Goal: Task Accomplishment & Management: Complete application form

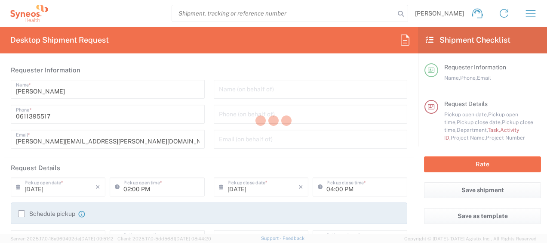
type input "4510"
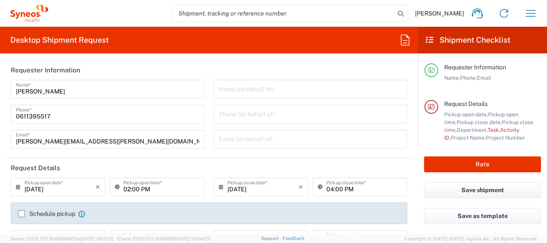
type input "Syneos Health France SARL"
type input "[GEOGRAPHIC_DATA]"
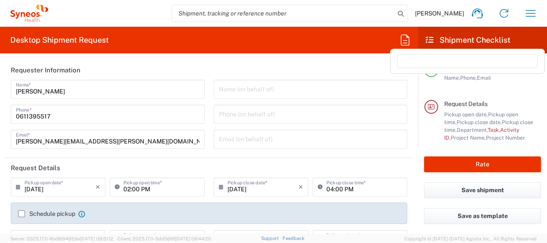
click at [403, 40] on icon at bounding box center [405, 39] width 9 height 11
click at [413, 57] on input at bounding box center [467, 61] width 140 height 14
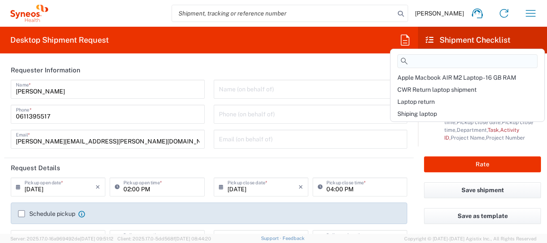
click at [413, 57] on input at bounding box center [467, 61] width 140 height 14
click at [421, 112] on span "Shiping laptop" at bounding box center [417, 113] width 40 height 7
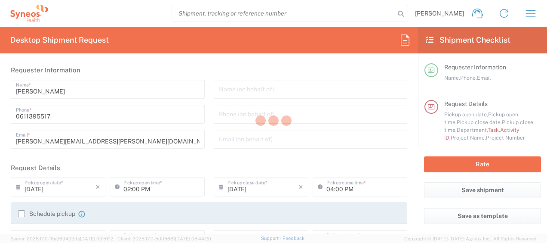
type input "Break/Fix"
type input "a220688"
type input "Project"
type input "4510 DEPARTMENTAL EXPENSE"
type input "Syneos Health France SARL"
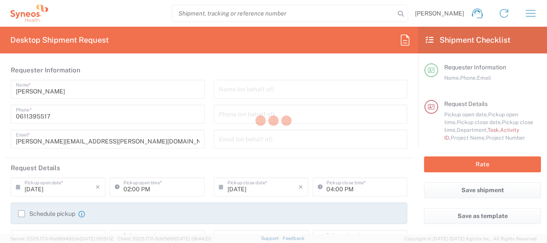
type input "[STREET_ADDRESS][PERSON_NAME]"
type input "5th Floor"
type textarea "[PERSON_NAME][EMAIL_ADDRESS][PERSON_NAME][DOMAIN_NAME]"
type input "01:00 PM"
type input "4510 DEPARTMENTAL EXPENSE"
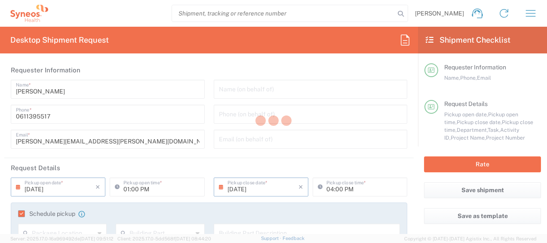
type input "4510 DEPARTMENTAL EXPENSE"
type input "Large Box"
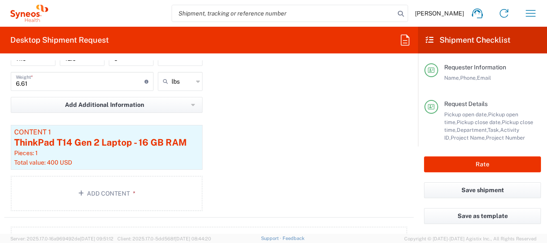
scroll to position [974, 0]
click at [129, 182] on button "Add Content *" at bounding box center [107, 192] width 192 height 35
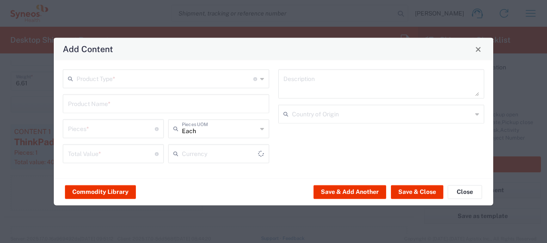
type input "US Dollar"
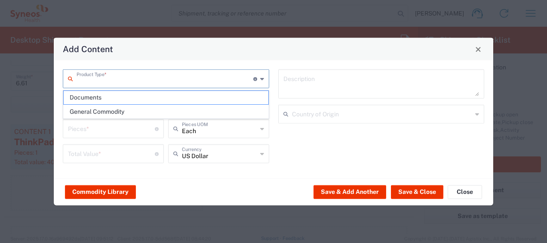
click at [110, 82] on input "text" at bounding box center [165, 78] width 177 height 15
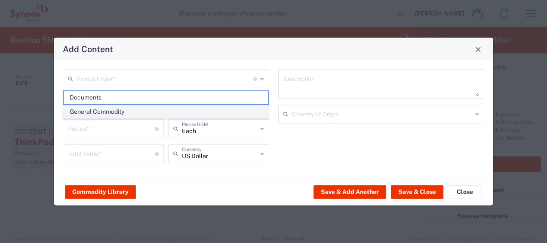
click at [126, 109] on span "General Commodity" at bounding box center [166, 111] width 205 height 13
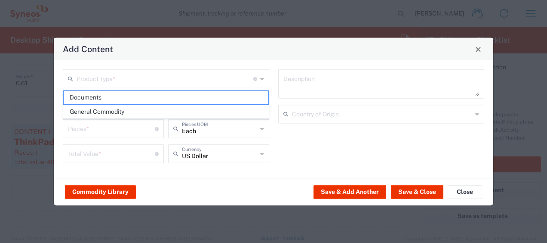
type input "General Commodity"
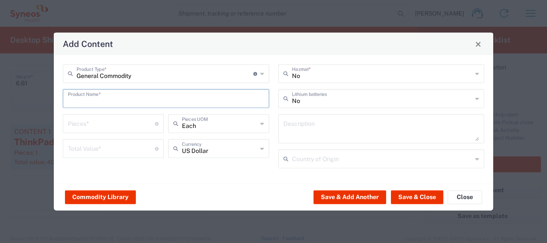
click at [104, 95] on input "text" at bounding box center [166, 97] width 196 height 15
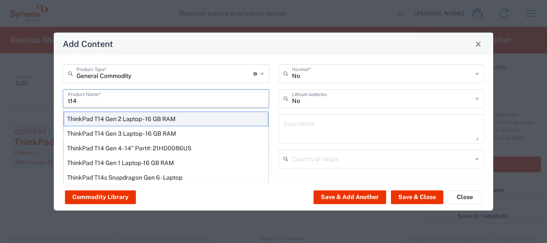
click at [114, 118] on div "ThinkPad T14 Gen 2 Laptop - 16 GB RAM" at bounding box center [166, 118] width 205 height 15
type input "ThinkPad T14 Gen 2 Laptop - 16 GB RAM"
type input "1"
type textarea "Intel Core i7-1156G7 vProÂ® Processor - 14"- 16 GB RAM - 512 GB SSD"
type input "[GEOGRAPHIC_DATA]"
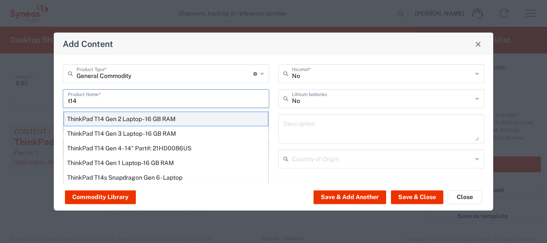
type input "Yes"
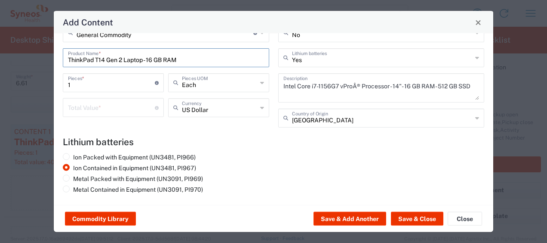
scroll to position [0, 0]
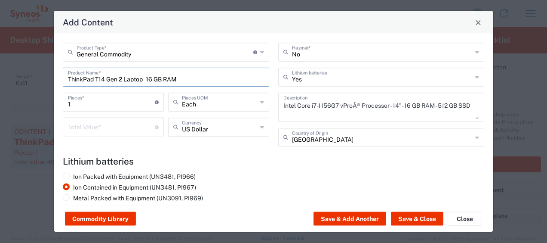
click at [218, 74] on input "ThinkPad T14 Gen 2 Laptop - 16 GB RAM" at bounding box center [166, 76] width 196 height 15
drag, startPoint x: 218, startPoint y: 74, endPoint x: -2, endPoint y: 81, distance: 220.3
click at [0, 81] on html "[PERSON_NAME] Home Shipment estimator Shipment tracking Desktop shipment reques…" at bounding box center [273, 121] width 547 height 243
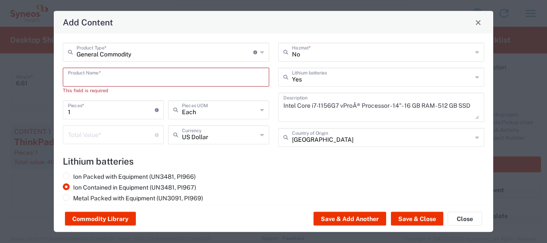
click at [68, 79] on input "text" at bounding box center [166, 76] width 196 height 15
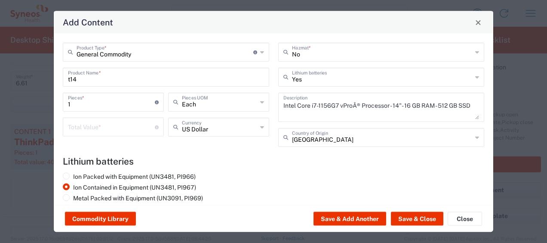
click at [92, 85] on div "t14 Product Name *" at bounding box center [166, 77] width 206 height 19
type input "t"
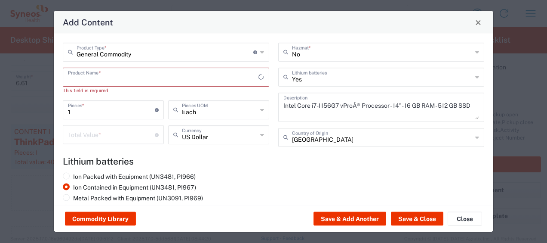
click at [87, 80] on input "text" at bounding box center [163, 76] width 190 height 15
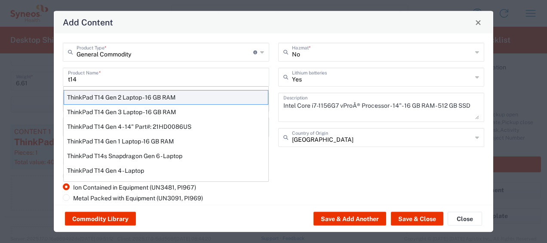
click at [173, 102] on div "ThinkPad T14 Gen 2 Laptop - 16 GB RAM" at bounding box center [166, 97] width 205 height 15
type input "ThinkPad T14 Gen 2 Laptop - 16 GB RAM"
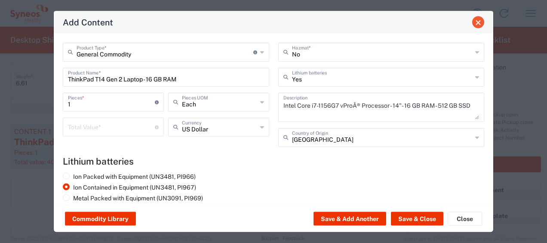
click at [479, 27] on button "Close" at bounding box center [478, 22] width 12 height 12
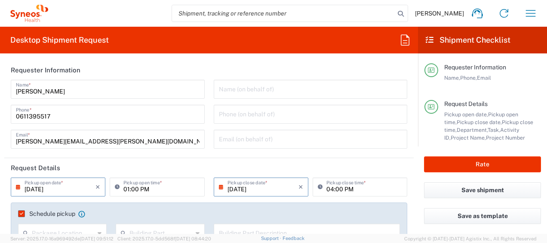
scroll to position [69, 0]
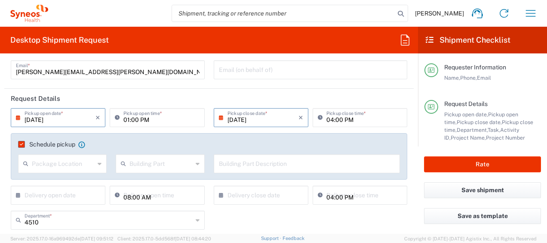
click at [23, 141] on label "Schedule pickup" at bounding box center [46, 144] width 57 height 7
click at [20, 144] on input "Schedule pickup" at bounding box center [20, 144] width 0 height 0
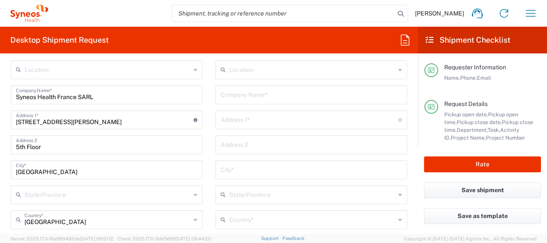
scroll to position [406, 0]
click at [227, 98] on input "text" at bounding box center [311, 93] width 181 height 15
paste input "[PERSON_NAME]"
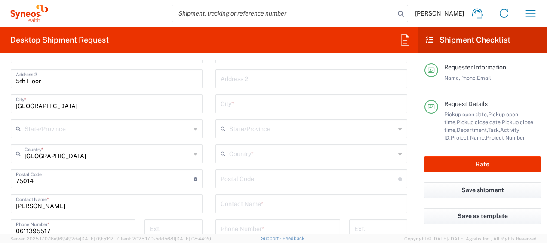
scroll to position [472, 0]
type input "[PERSON_NAME]"
click at [250, 209] on input "text" at bounding box center [311, 202] width 181 height 15
paste input "[PERSON_NAME]"
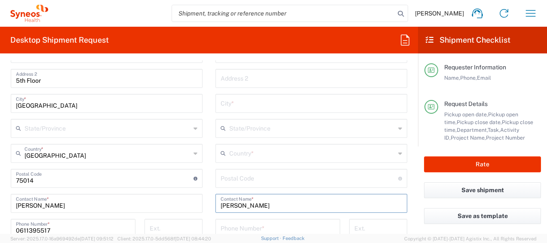
type input "[PERSON_NAME]"
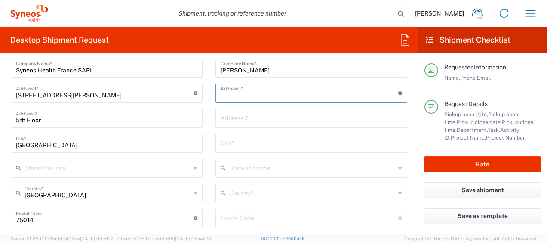
click at [245, 88] on input "text" at bounding box center [310, 92] width 178 height 15
paste input "[STREET_ADDRESS]"
drag, startPoint x: 276, startPoint y: 94, endPoint x: 255, endPoint y: 94, distance: 21.5
click at [255, 94] on input "[STREET_ADDRESS]" at bounding box center [310, 92] width 178 height 15
paste input "Bistritsa"
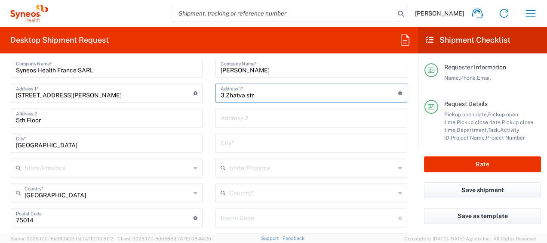
type input "3 Zhatva str"
click at [230, 117] on input "text" at bounding box center [311, 117] width 181 height 15
paste input "Bistritsa"
type input "Bistritsa"
click at [236, 138] on input "text" at bounding box center [311, 142] width 181 height 15
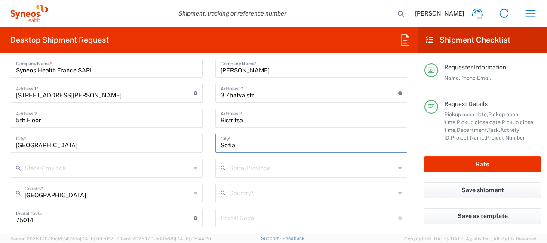
type input "Sofia"
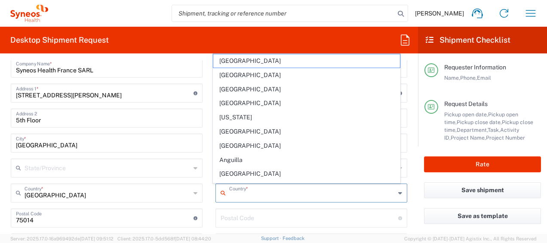
click at [240, 191] on input "text" at bounding box center [312, 191] width 166 height 15
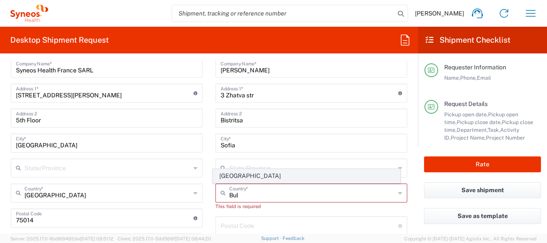
click at [235, 177] on span "[GEOGRAPHIC_DATA]" at bounding box center [306, 175] width 187 height 13
type input "[GEOGRAPHIC_DATA]"
type input "Sender/Shipper"
type input "Delivery Duty Paid"
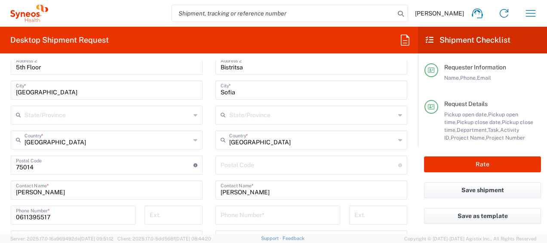
scroll to position [486, 0]
click at [249, 169] on input "undefined" at bounding box center [310, 163] width 178 height 15
click at [237, 207] on input "tel" at bounding box center [278, 213] width 114 height 15
paste input "359878288161"
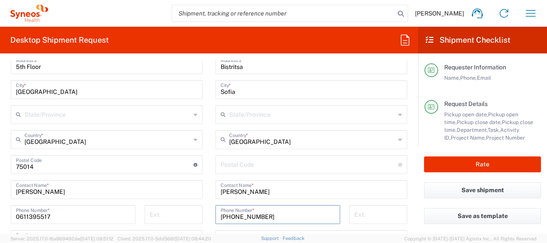
type input "[PHONE_NUMBER]"
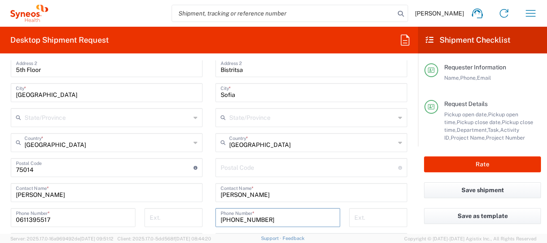
scroll to position [488, 0]
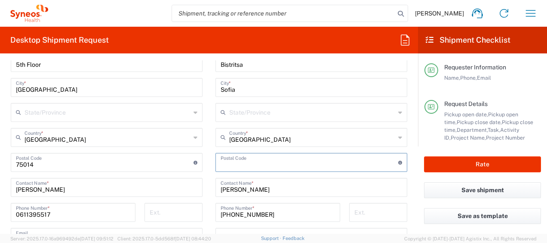
click at [221, 161] on input "undefined" at bounding box center [310, 161] width 178 height 15
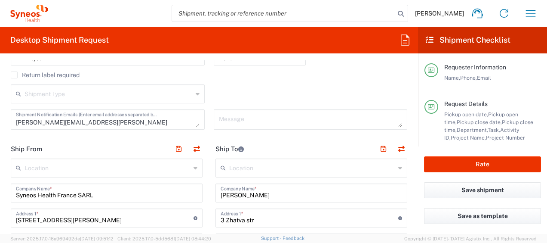
scroll to position [311, 0]
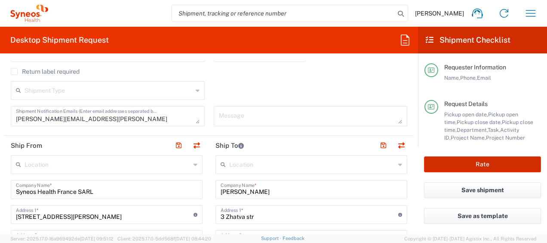
type input "1797"
click at [469, 158] on button "Rate" at bounding box center [482, 164] width 117 height 16
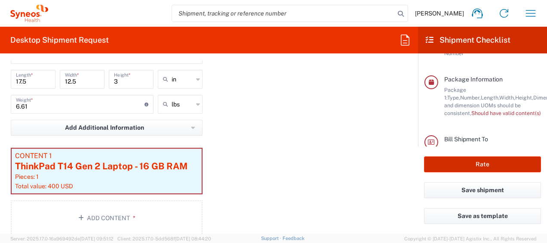
scroll to position [927, 0]
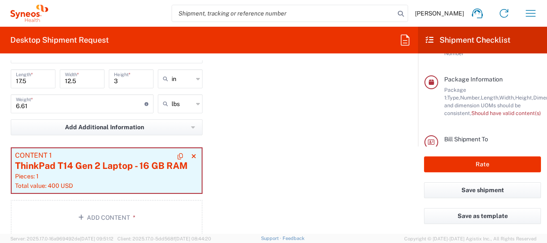
click at [133, 176] on div "Pieces: 1" at bounding box center [106, 176] width 183 height 8
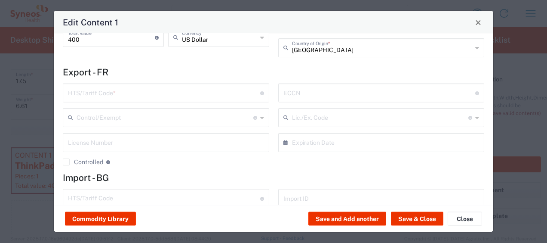
scroll to position [0, 0]
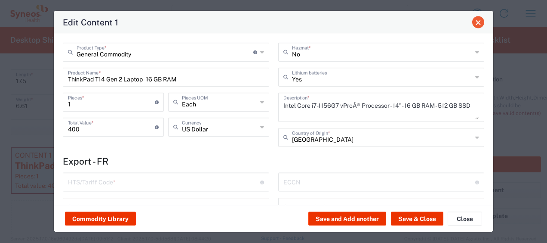
click at [483, 20] on button "Close" at bounding box center [478, 22] width 12 height 12
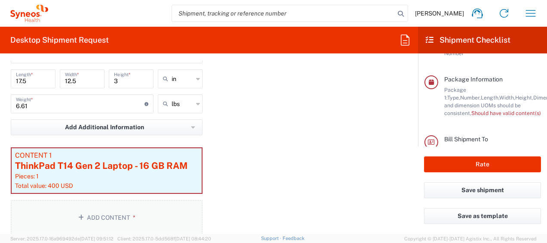
click at [151, 213] on button "Add Content *" at bounding box center [107, 217] width 192 height 35
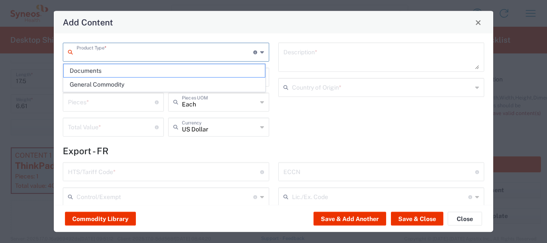
click at [161, 56] on input "text" at bounding box center [165, 51] width 177 height 15
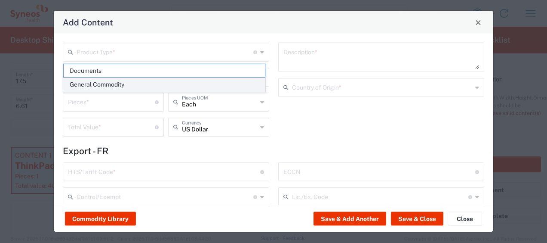
click at [159, 82] on span "General Commodity" at bounding box center [164, 84] width 201 height 13
type input "General Commodity"
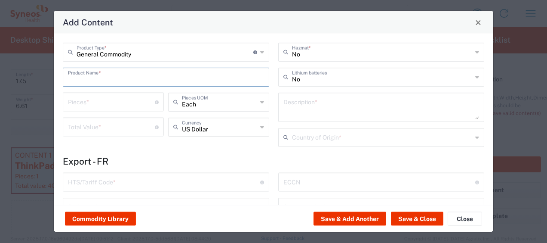
click at [130, 82] on input "text" at bounding box center [166, 76] width 196 height 15
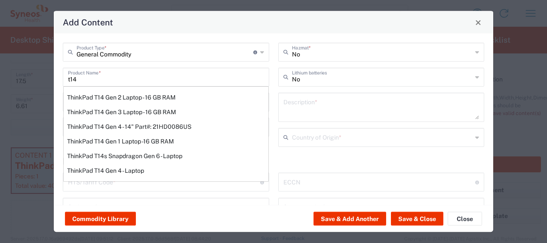
click at [133, 94] on div "ThinkPad T14 Gen 2 Laptop - 16 GB RAM" at bounding box center [166, 97] width 205 height 15
type input "ThinkPad T14 Gen 2 Laptop - 16 GB RAM"
type input "1"
type textarea "Intel Core i7-1156G7 vProÂ® Processor - 14"- 16 GB RAM - 512 GB SSD"
type input "[GEOGRAPHIC_DATA]"
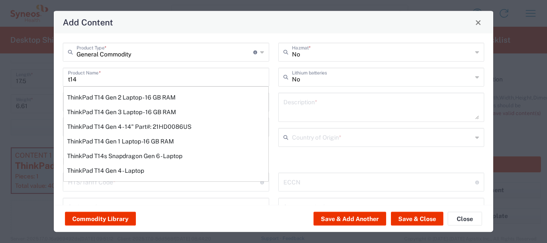
type input "8471300100"
type input "BIS"
type input "5A992.c"
type input "Yes"
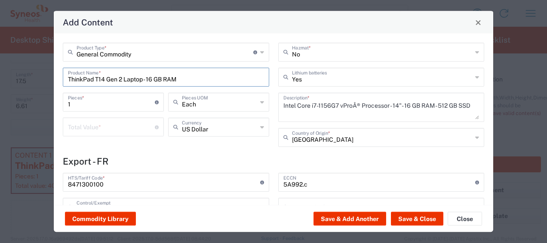
type input "NLR - No License Required"
drag, startPoint x: 152, startPoint y: 184, endPoint x: 0, endPoint y: 216, distance: 155.6
click at [0, 216] on html "[PERSON_NAME] Home Shipment estimator Shipment tracking Desktop shipment reques…" at bounding box center [273, 121] width 547 height 243
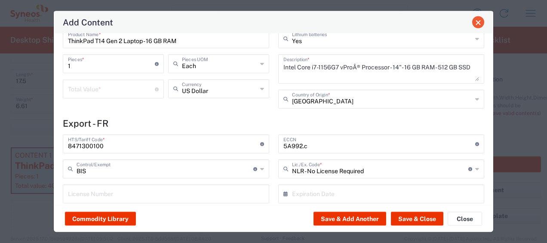
click at [475, 23] on span "Close" at bounding box center [478, 22] width 6 height 6
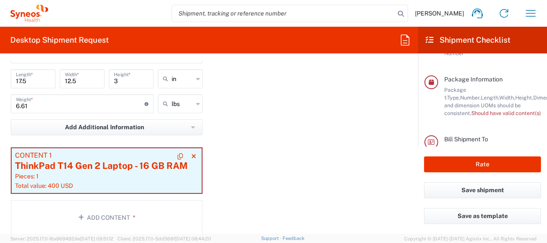
click at [101, 160] on div "ThinkPad T14 Gen 2 Laptop - 16 GB RAM" at bounding box center [106, 165] width 183 height 13
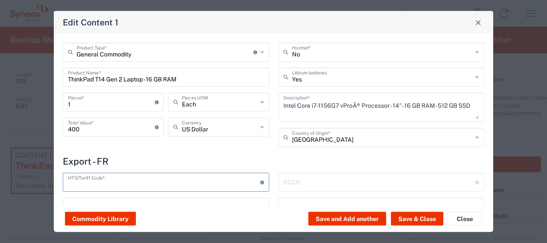
click at [127, 177] on input "text" at bounding box center [164, 181] width 192 height 15
paste input "8471300100"
type input "8471300100"
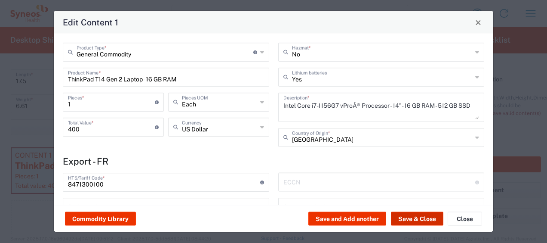
click at [412, 218] on button "Save & Close" at bounding box center [417, 219] width 52 height 14
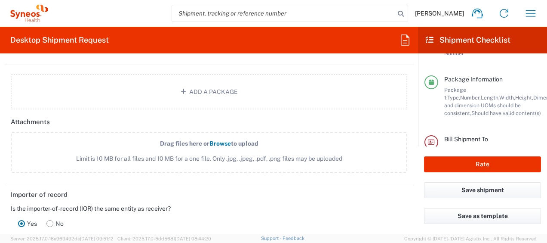
scroll to position [1102, 0]
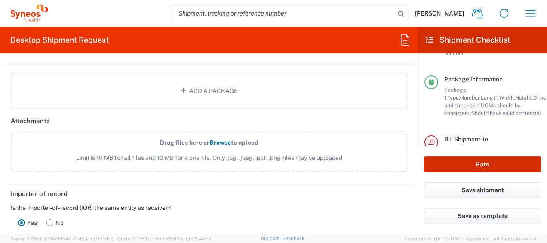
click at [442, 162] on button "Rate" at bounding box center [482, 164] width 117 height 16
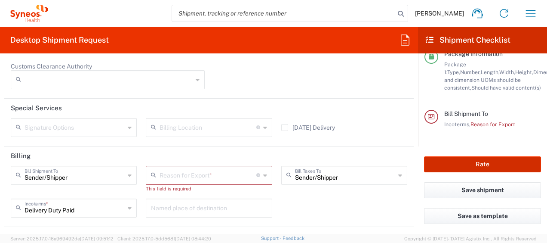
scroll to position [1297, 0]
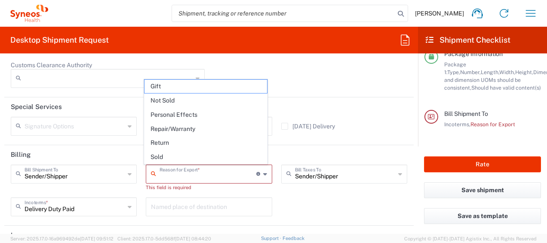
click at [237, 172] on input "text" at bounding box center [208, 173] width 96 height 15
click at [205, 132] on span "Repair/Warranty" at bounding box center [205, 128] width 122 height 13
type input "Repair/Warranty"
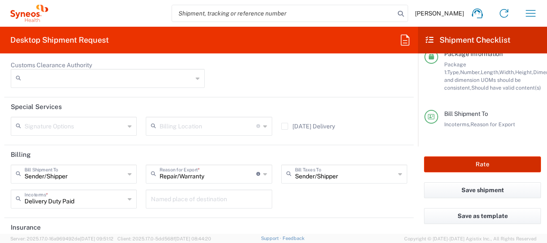
click at [450, 169] on button "Rate" at bounding box center [482, 164] width 117 height 16
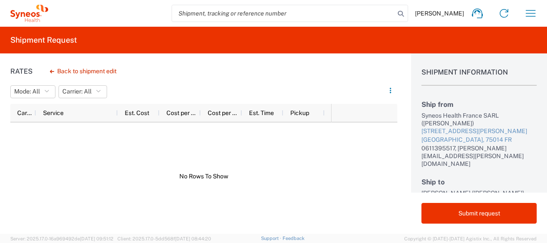
click at [490, 123] on div "Syneos Health France SARL ([PERSON_NAME])" at bounding box center [478, 118] width 115 height 15
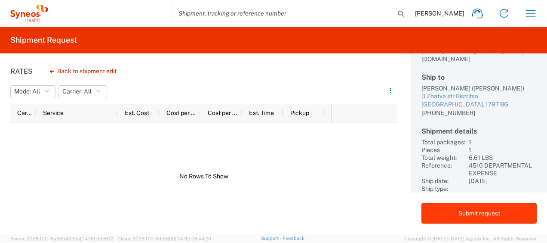
click at [479, 207] on button "Submit request" at bounding box center [478, 213] width 115 height 21
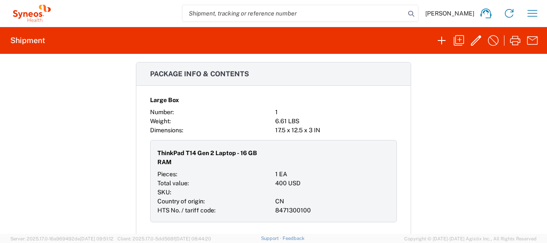
scroll to position [551, 0]
